Goal: Transaction & Acquisition: Purchase product/service

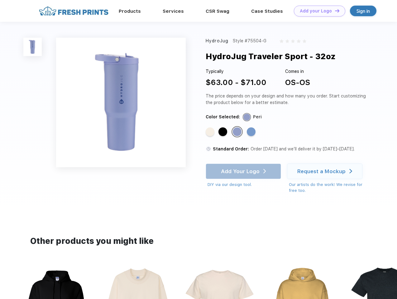
click at [317, 11] on link "Add your Logo Design Tool" at bounding box center [319, 11] width 51 height 11
click at [33, 47] on img at bounding box center [32, 47] width 18 height 18
click at [211, 132] on div "Standard Color" at bounding box center [210, 131] width 9 height 9
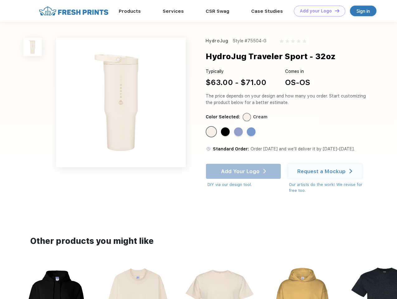
click at [223, 132] on div "Standard Color" at bounding box center [225, 131] width 9 height 9
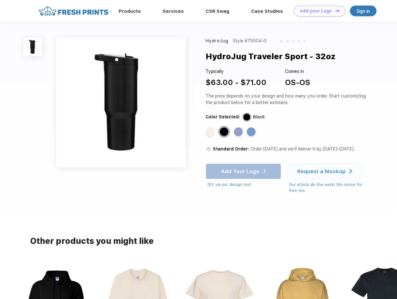
click at [238, 132] on div "Standard Color" at bounding box center [238, 131] width 9 height 9
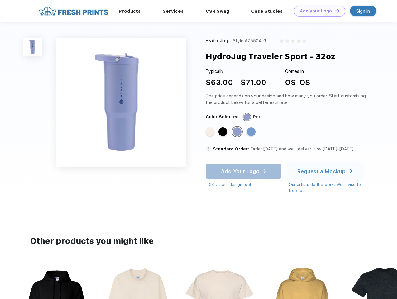
click at [252, 132] on div "Standard Color" at bounding box center [251, 131] width 9 height 9
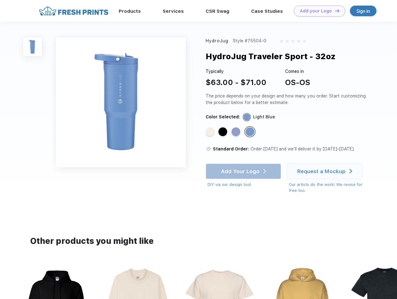
click at [244, 171] on div "Add Your Logo DIY via our design tool. Ah shoot! This product isn't up in our d…" at bounding box center [243, 175] width 75 height 24
click at [325, 171] on div "Request a Mockup" at bounding box center [321, 171] width 48 height 6
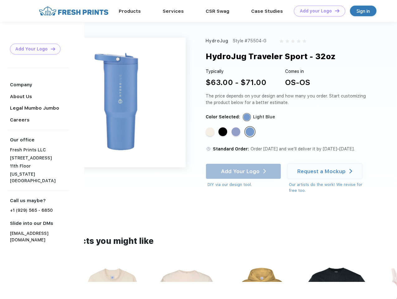
click at [55, 282] on app-root "Products Services Printing Fulfillment CSR Swag BIPOC-Owned Brands Women-Owned …" at bounding box center [198, 294] width 397 height 588
